Goal: Use online tool/utility: Utilize a website feature to perform a specific function

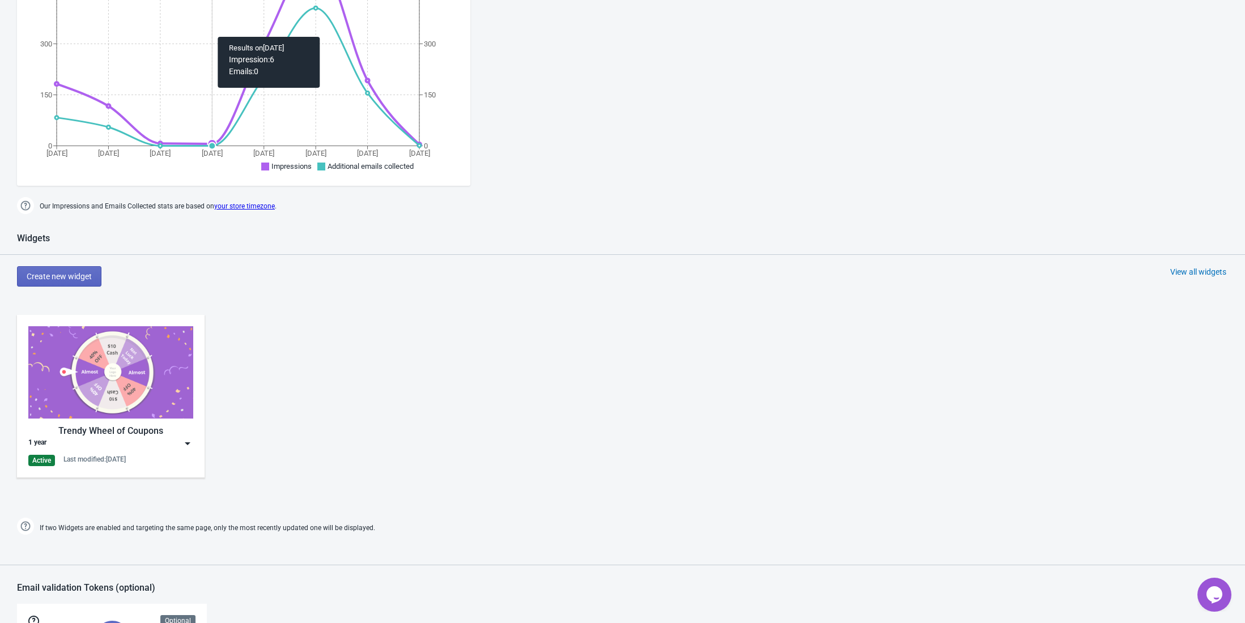
scroll to position [657, 0]
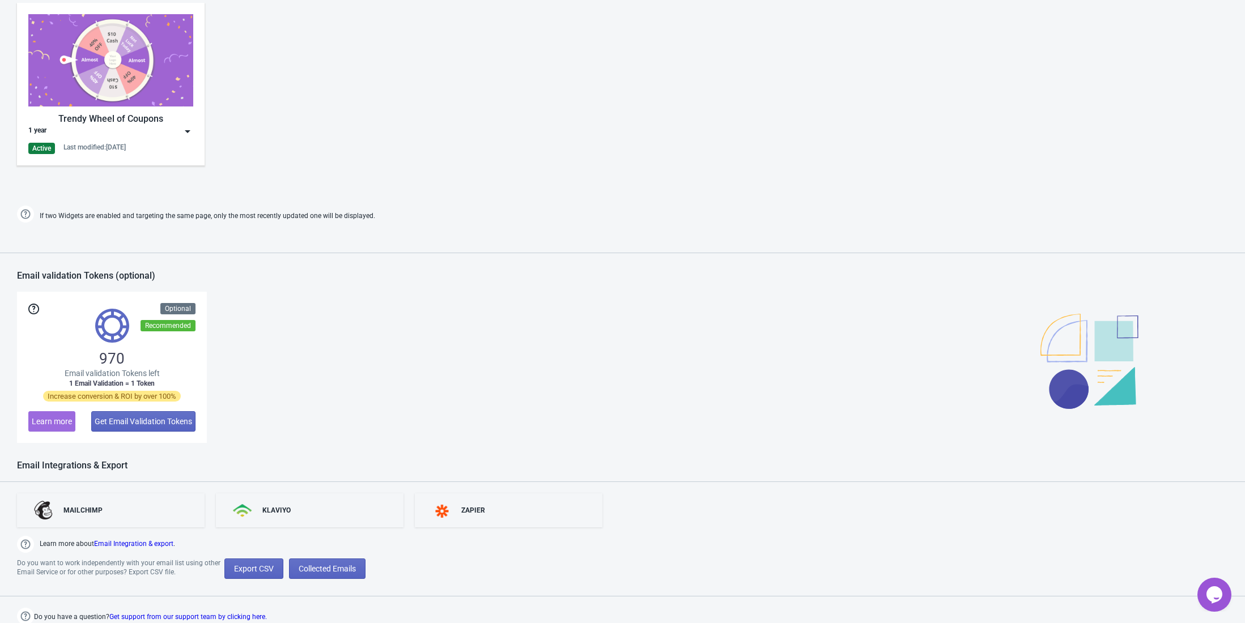
click at [156, 110] on div "Trendy Wheel of Coupons 1 year Active Last modified: 18.8.2025" at bounding box center [110, 84] width 165 height 140
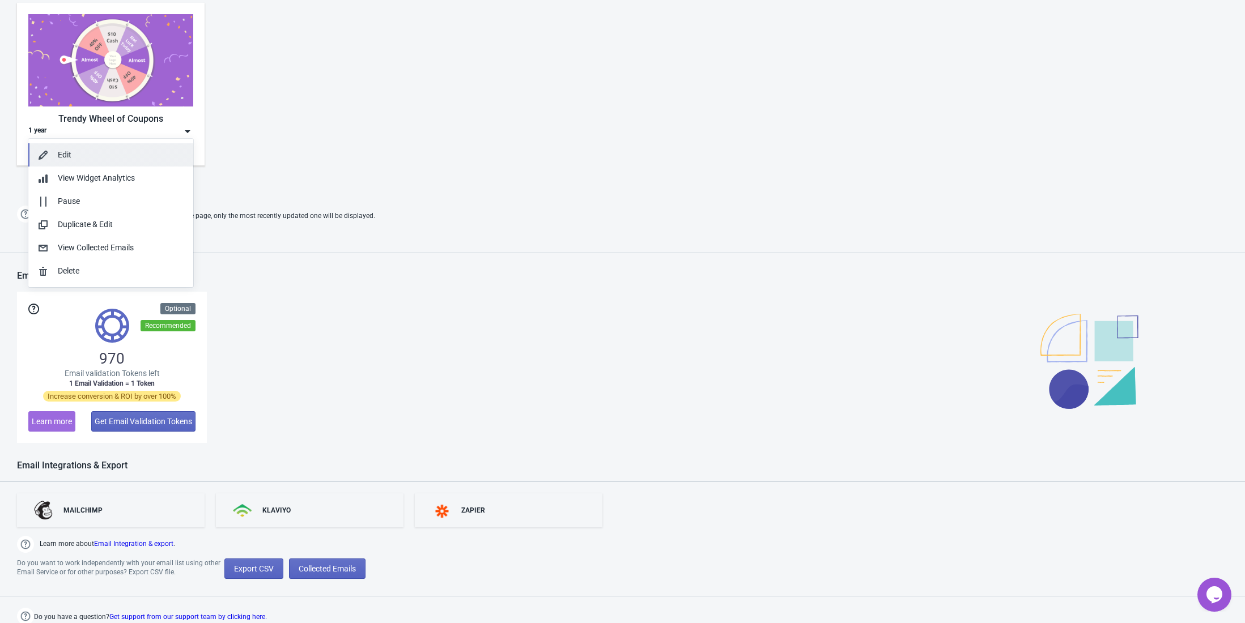
click at [143, 151] on div "Edit" at bounding box center [121, 155] width 126 height 12
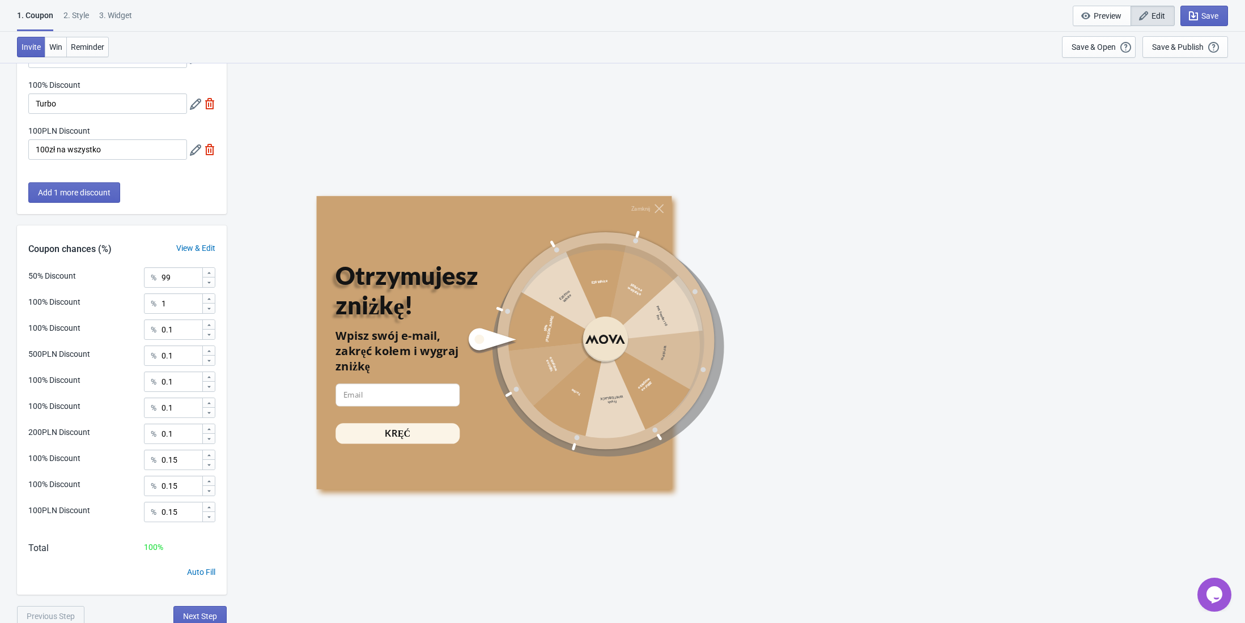
scroll to position [413, 0]
click at [55, 45] on span "Win" at bounding box center [55, 47] width 13 height 9
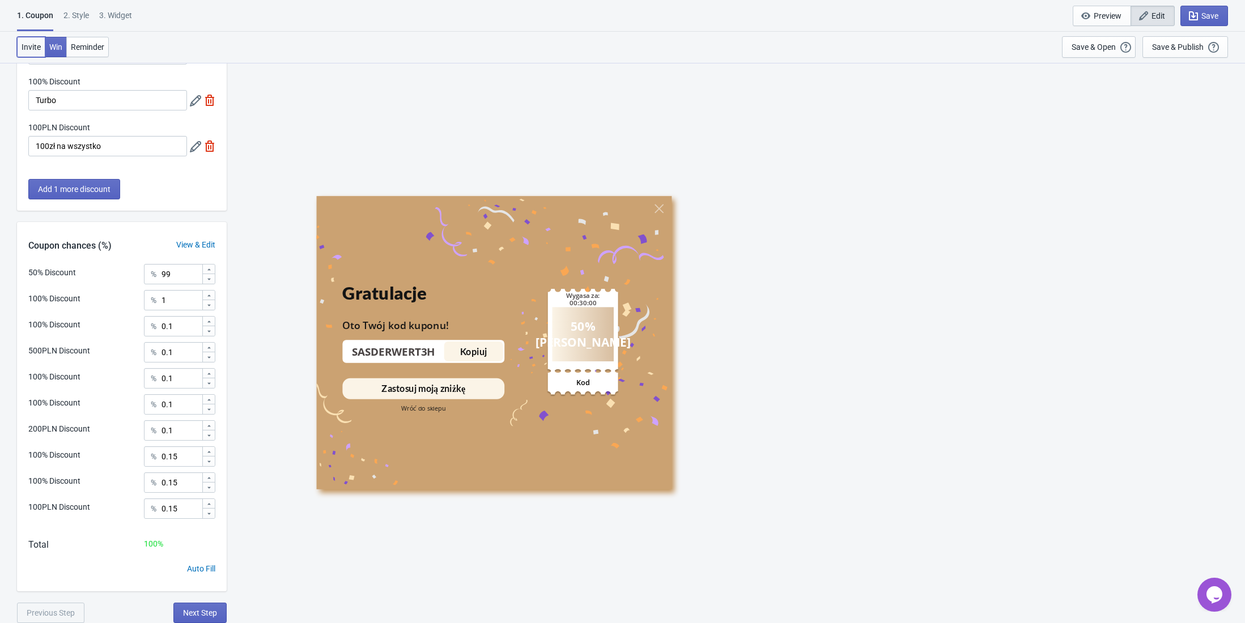
click at [33, 38] on button "Invite" at bounding box center [31, 47] width 28 height 20
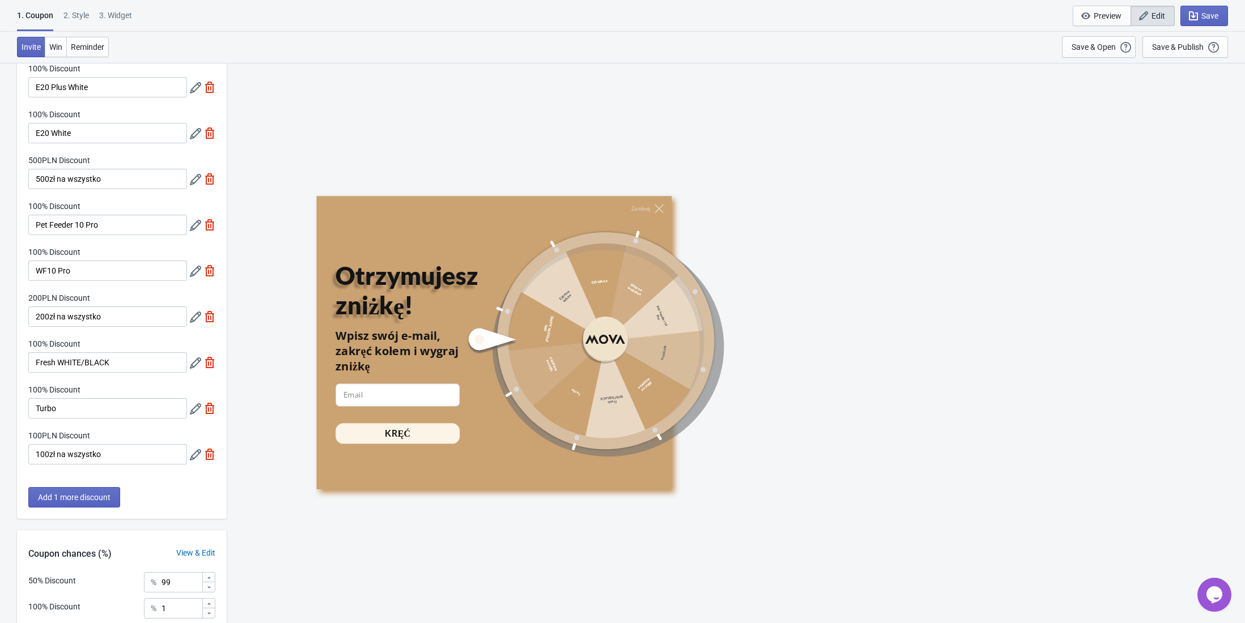
scroll to position [0, 0]
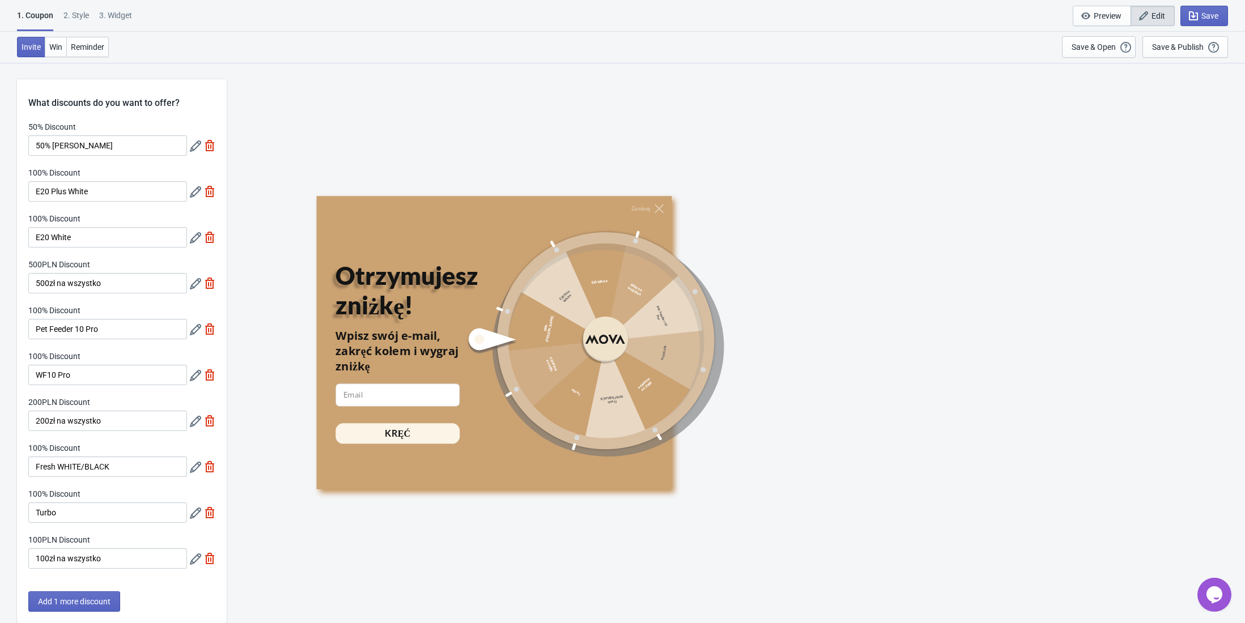
click at [1015, 209] on div "Zamknij Otrzymujesz zniżkę! Wpisz swój e-mail, zakręć kołem i wygraj zniżkę ema…" at bounding box center [735, 343] width 839 height 294
drag, startPoint x: 939, startPoint y: 176, endPoint x: 954, endPoint y: 171, distance: 16.1
click at [939, 176] on div "Zamknij Otrzymujesz zniżkę! Wpisz swój e-mail, zakręć kołem i wygraj zniżkę ema…" at bounding box center [735, 342] width 1007 height 561
click at [1210, 7] on button "Save" at bounding box center [1205, 16] width 48 height 20
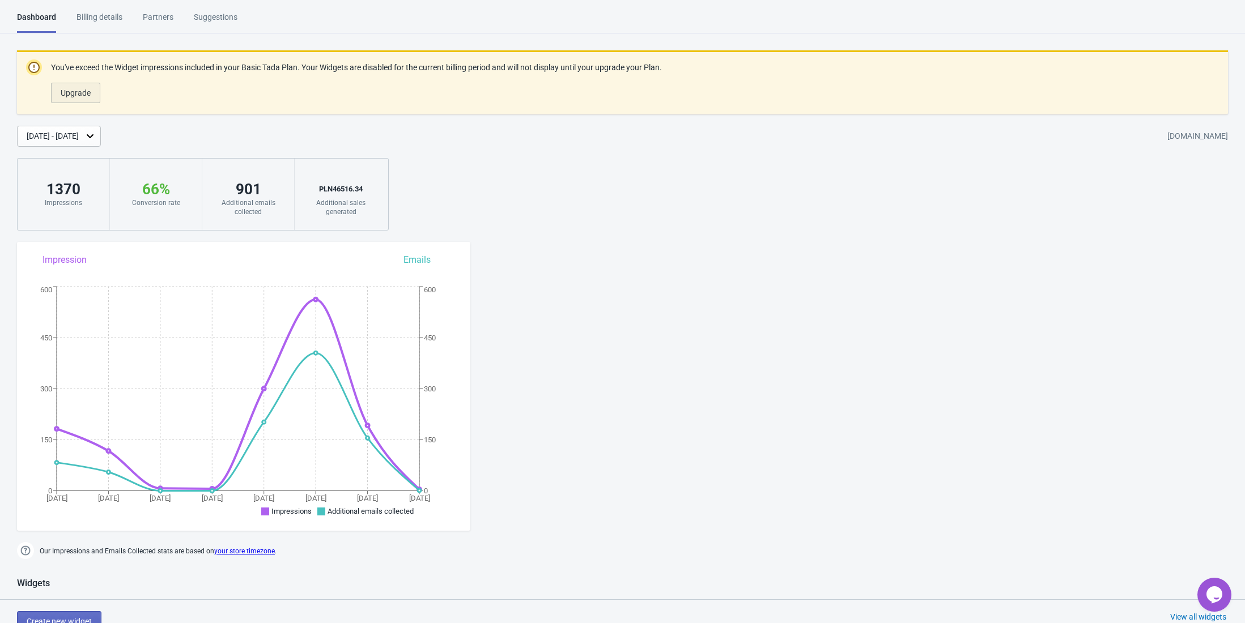
click at [90, 86] on button "Upgrade" at bounding box center [75, 93] width 49 height 20
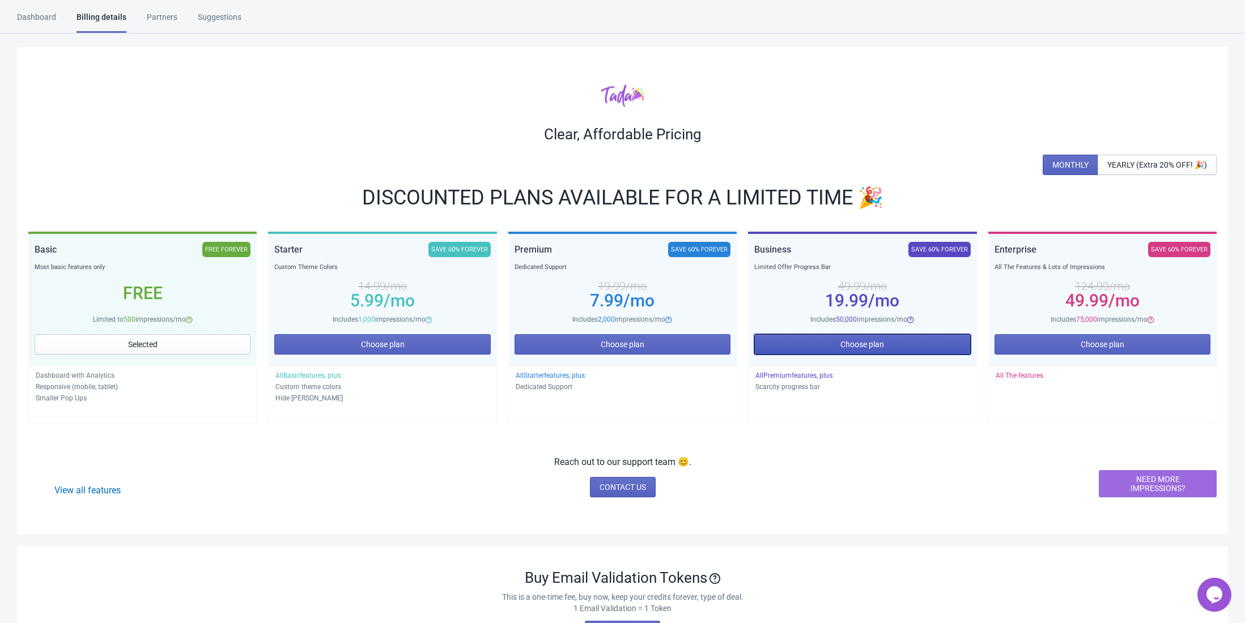
click at [847, 349] on button "Choose plan" at bounding box center [862, 344] width 216 height 20
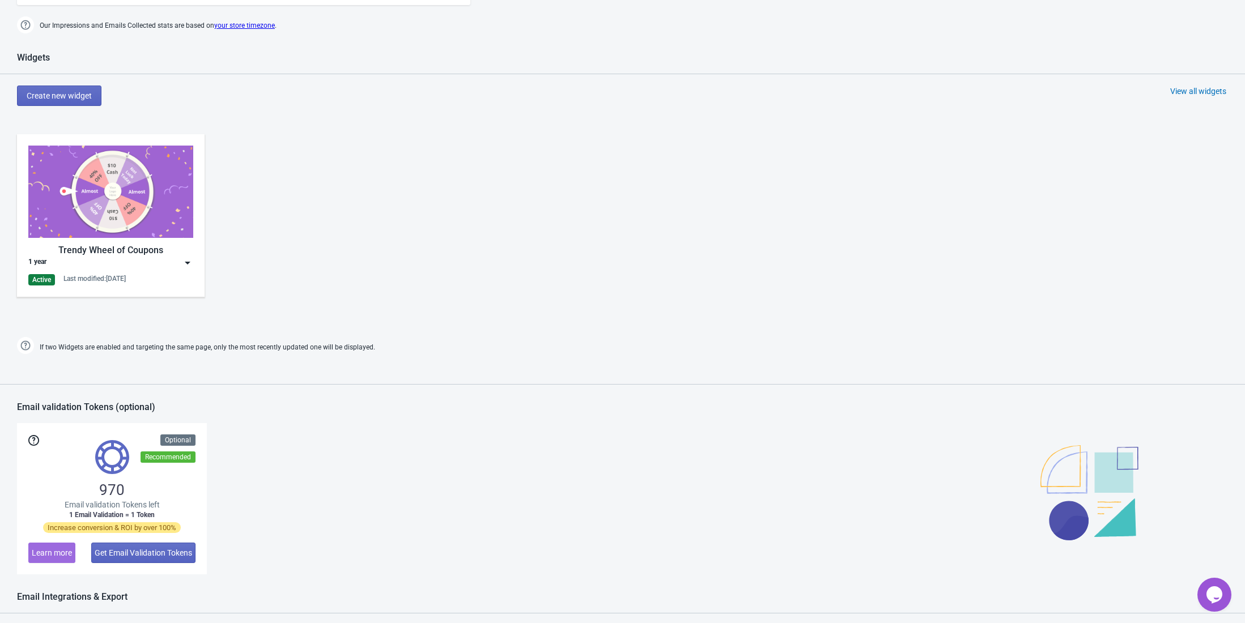
scroll to position [576, 0]
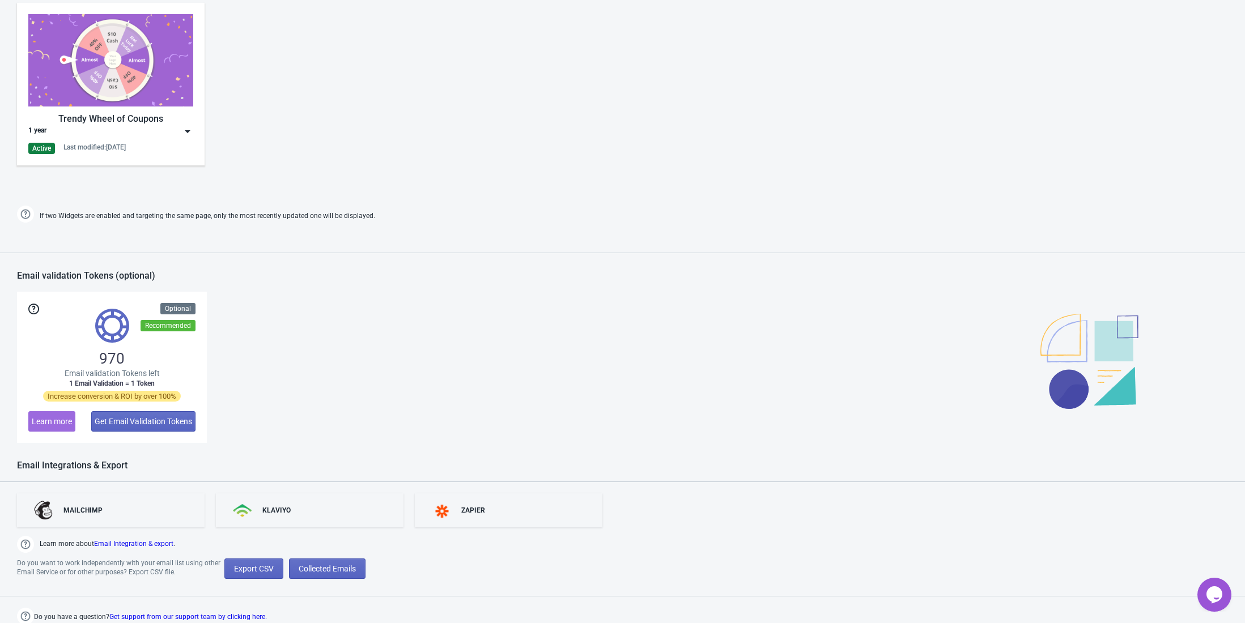
click at [181, 132] on div "1 year" at bounding box center [110, 131] width 165 height 11
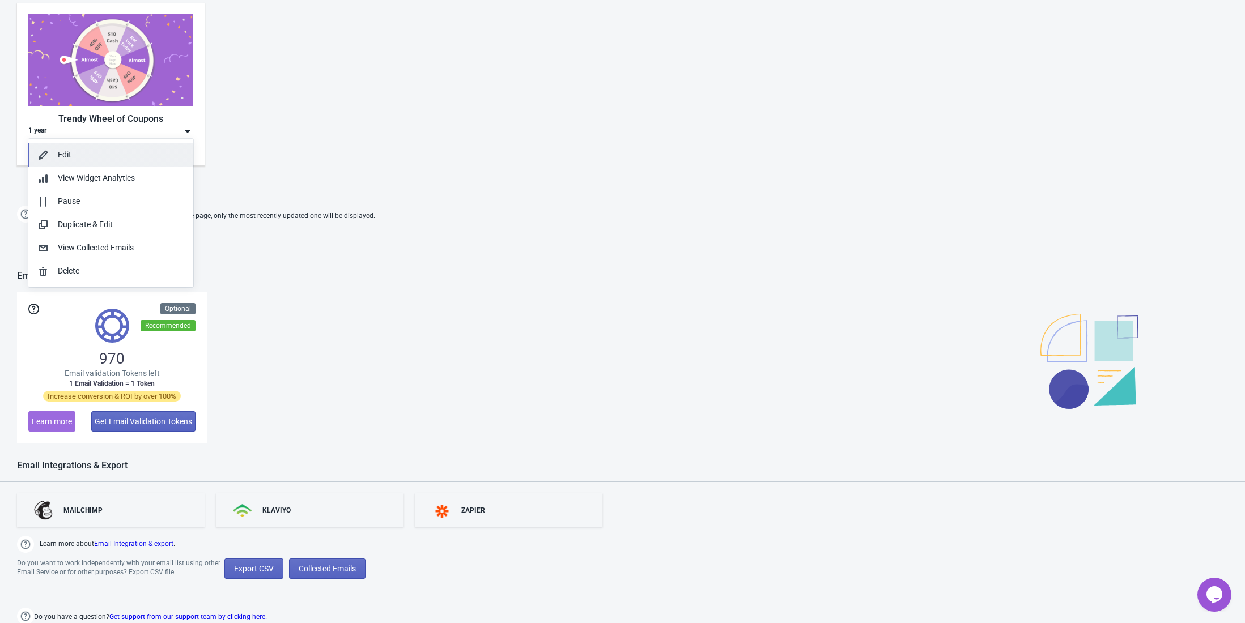
click at [148, 157] on div "Edit" at bounding box center [121, 155] width 126 height 12
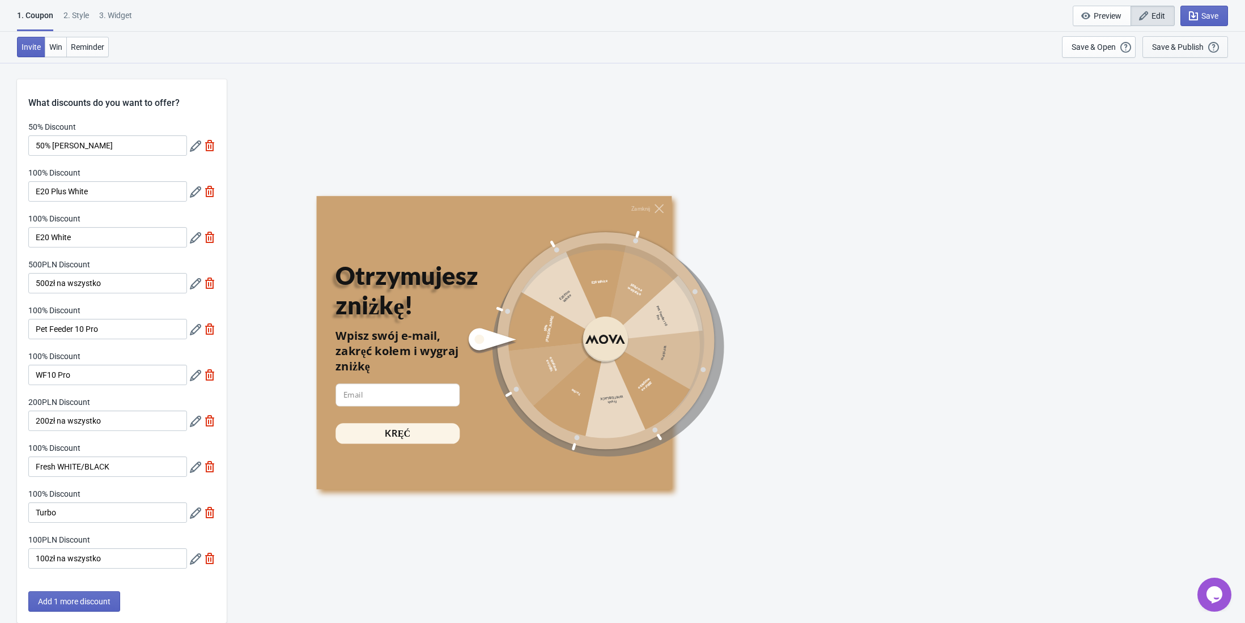
click at [1184, 41] on div "Save & Publish This option will save your Widget so that it will be visible to …" at bounding box center [1185, 47] width 66 height 12
click at [1181, 46] on div "Save & Publish" at bounding box center [1178, 47] width 52 height 9
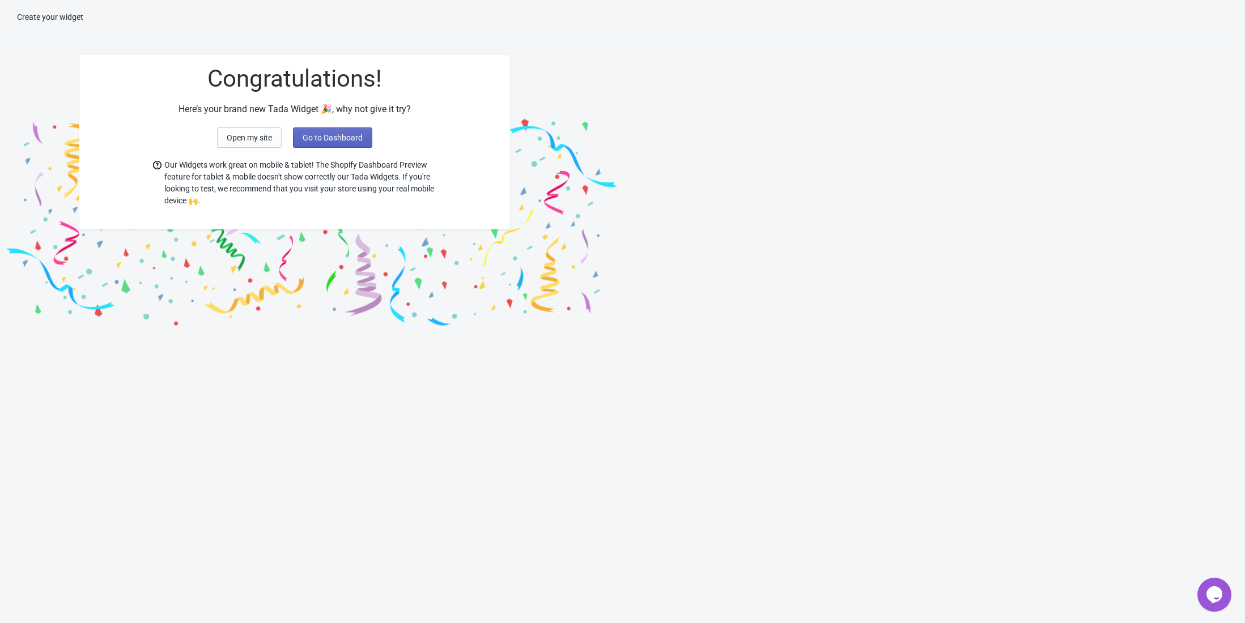
click at [1167, 44] on div "Congratulations! Here’s your brand new Tada Widget 🎉, why not give it try? Open…" at bounding box center [622, 187] width 1245 height 286
click at [319, 138] on span "Go to Dashboard" at bounding box center [333, 137] width 60 height 9
